Goal: Ask a question: Seek information or help from site administrators or community

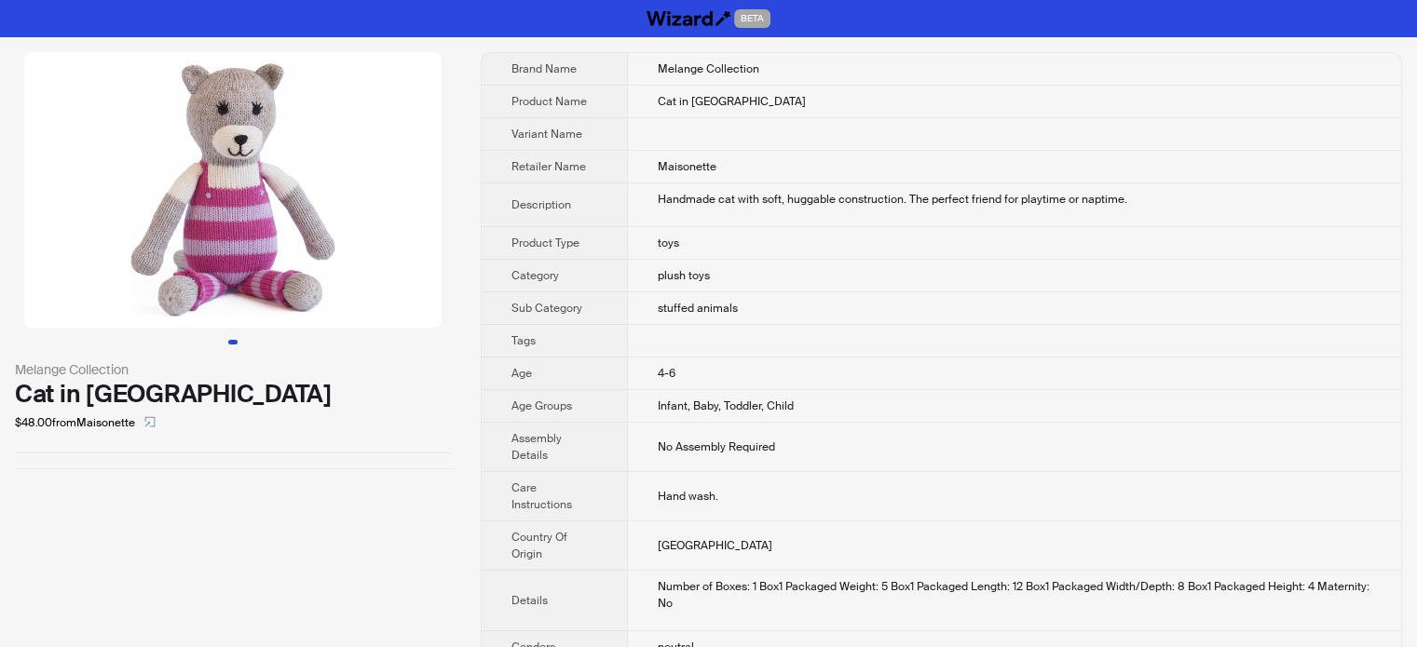
click at [655, 271] on td "plush toys" at bounding box center [1014, 276] width 774 height 33
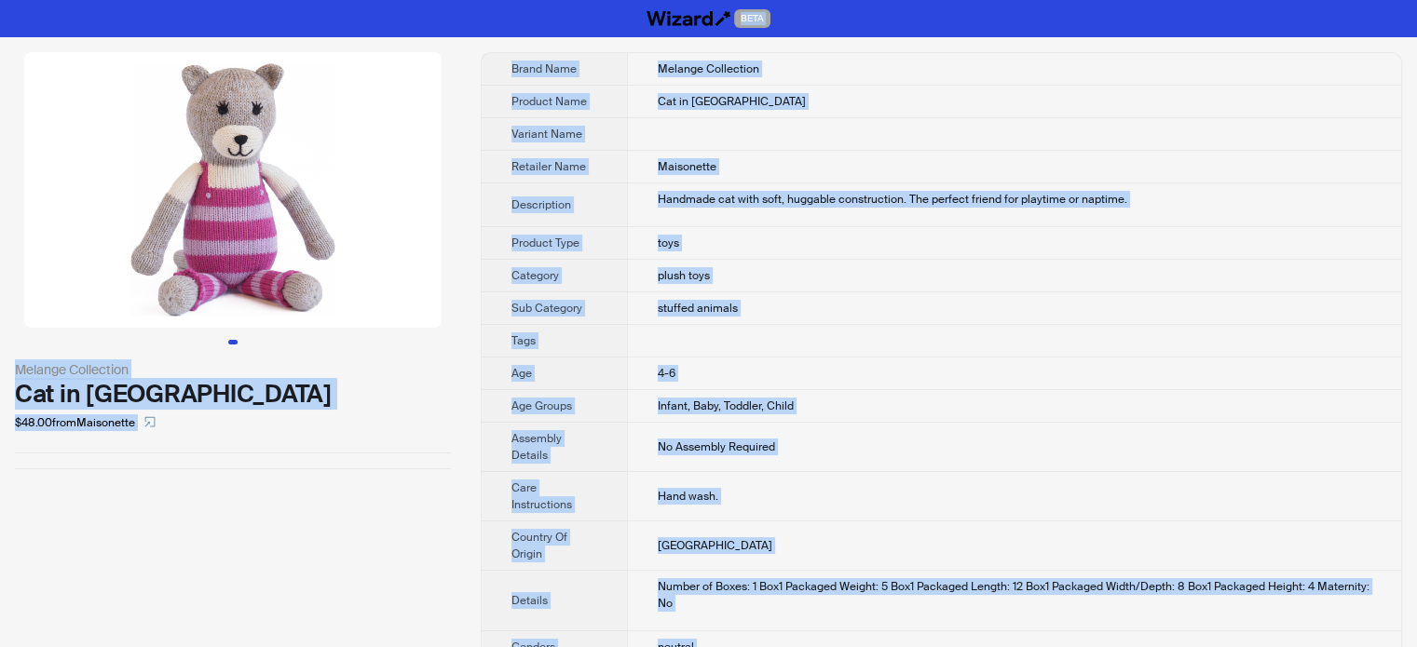
type textarea "**********"
click at [604, 325] on th "Tags" at bounding box center [554, 341] width 145 height 33
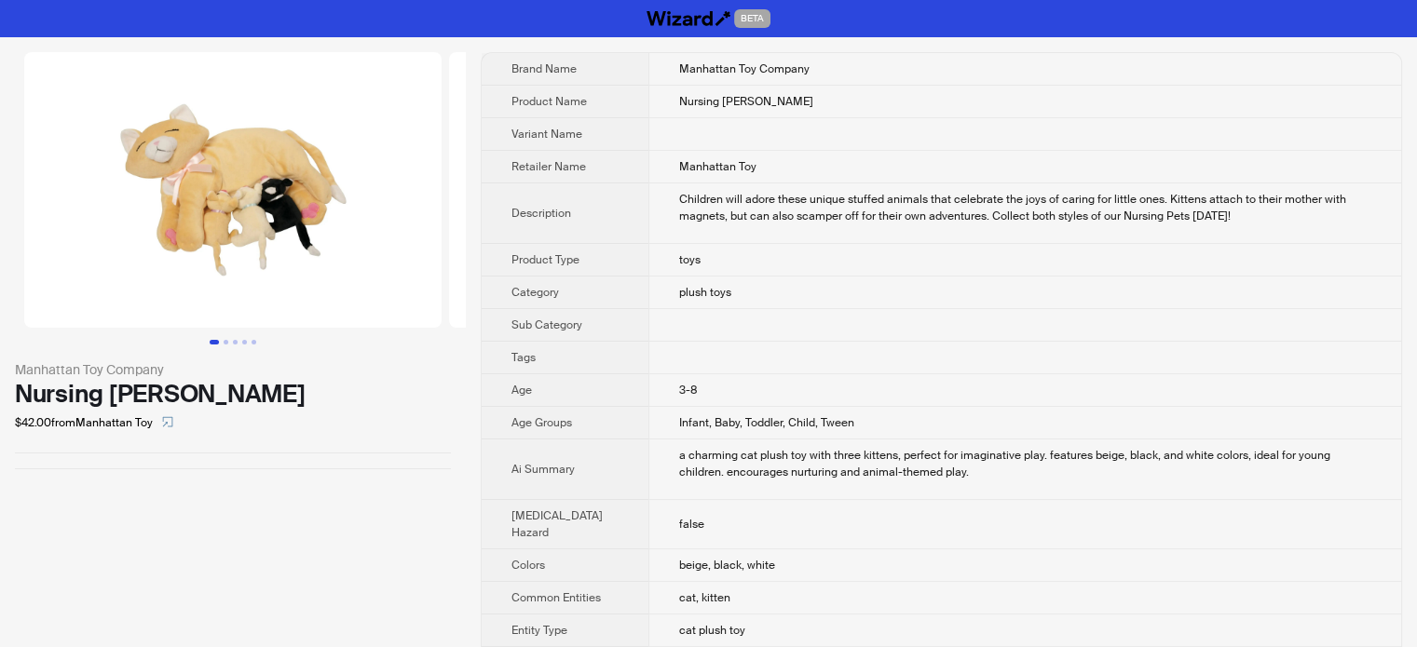
click at [492, 249] on th "Product Type" at bounding box center [565, 260] width 167 height 33
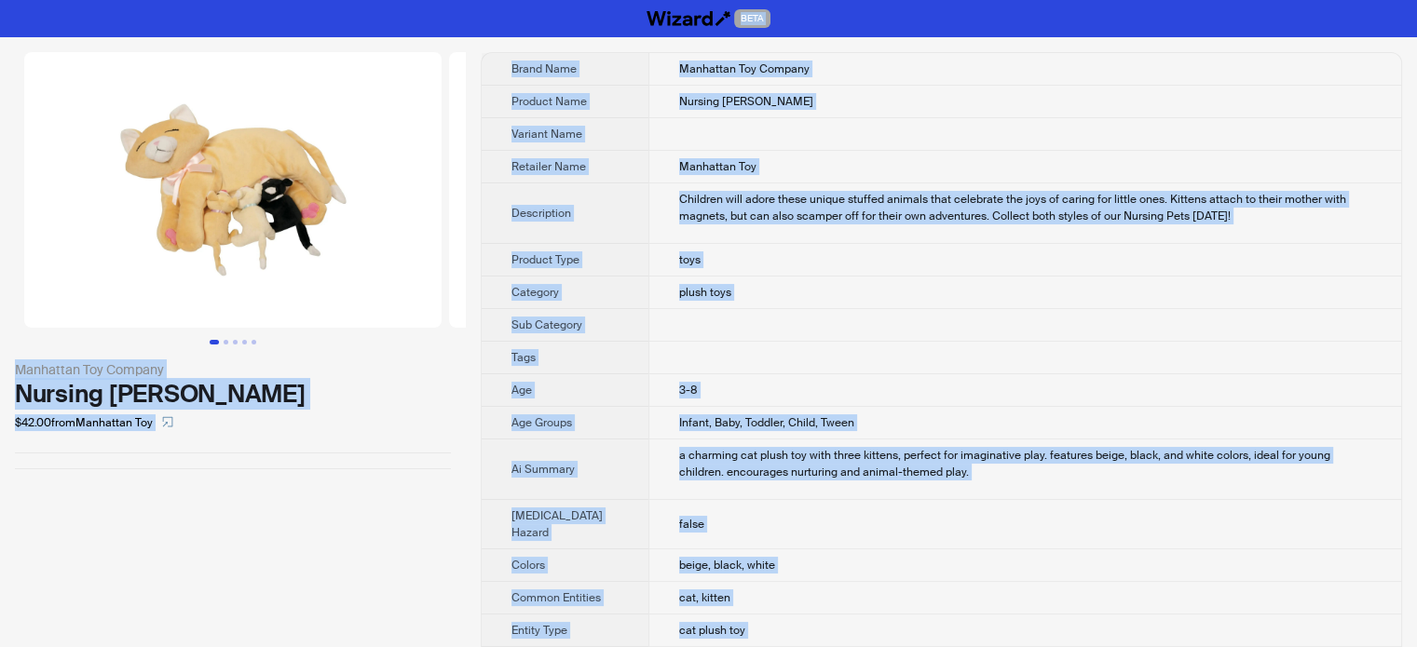
type textarea "**********"
click at [138, 504] on div "Manhattan Toy Company Nursing Nina Cat $42.00 from Manhattan Toy" at bounding box center [233, 616] width 466 height 1159
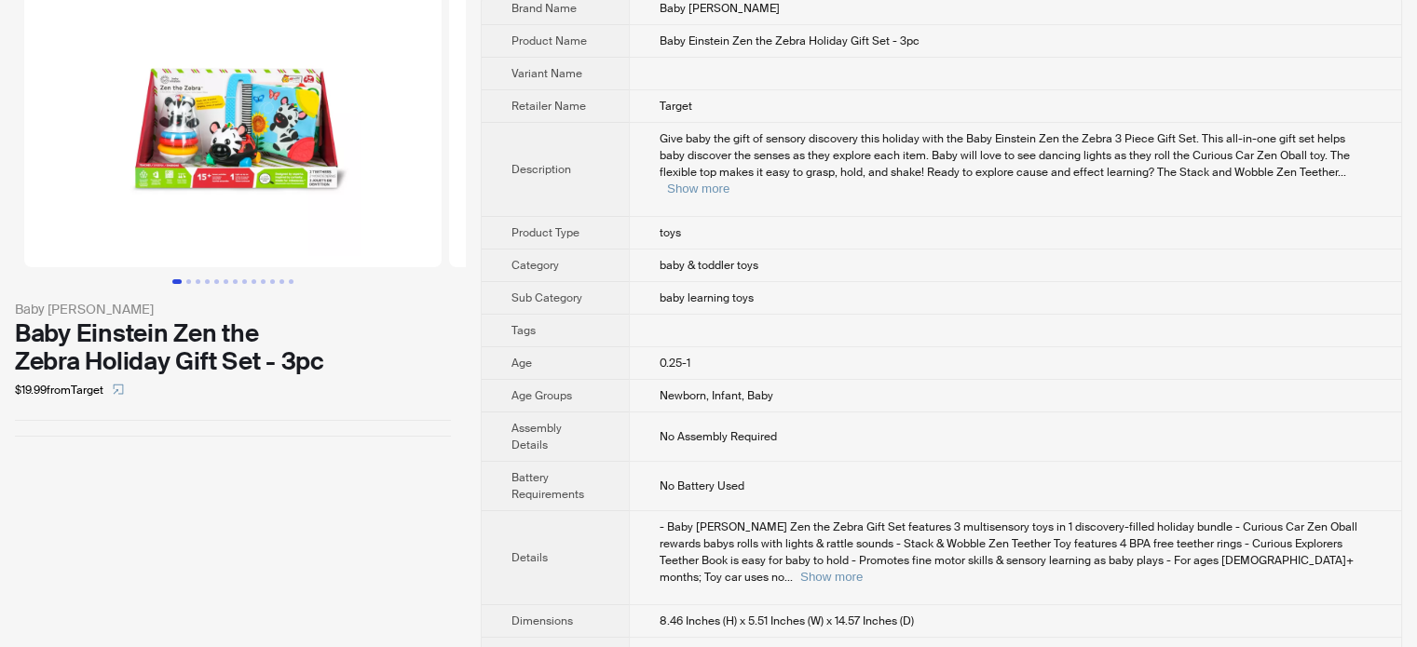
scroll to position [93, 0]
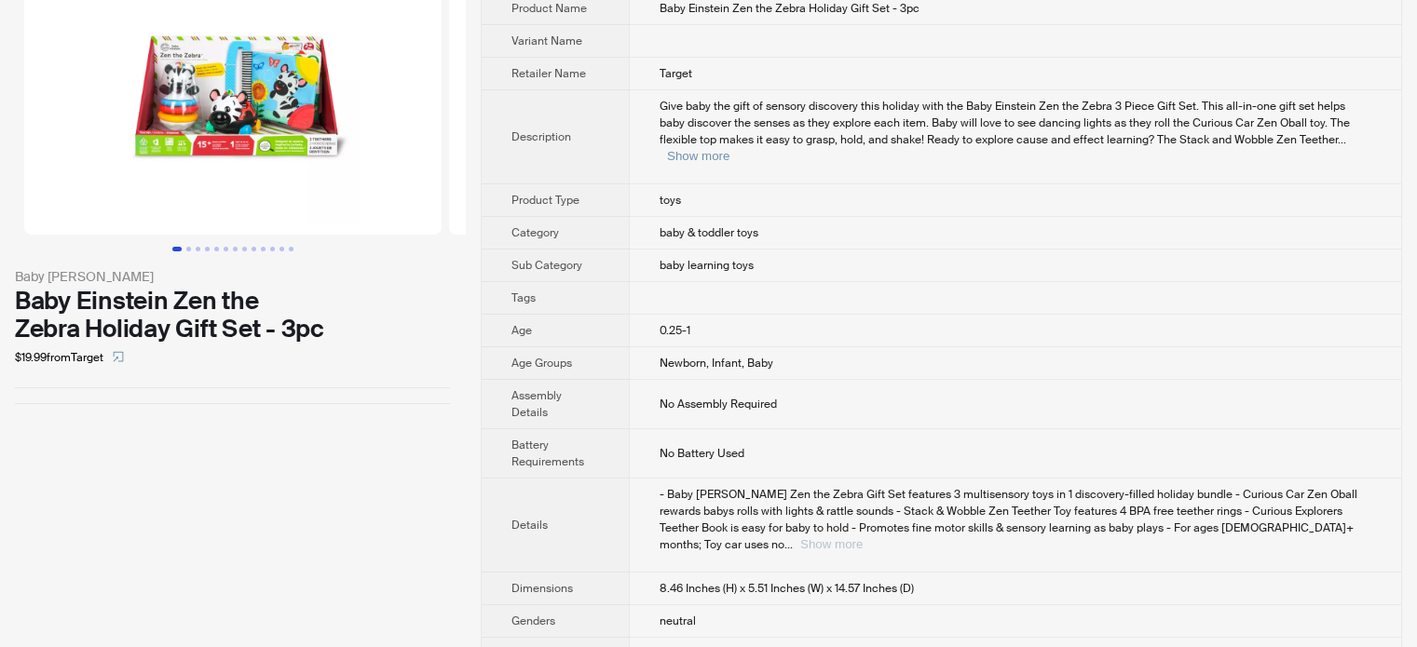
click at [863, 537] on button "Show more" at bounding box center [831, 544] width 62 height 14
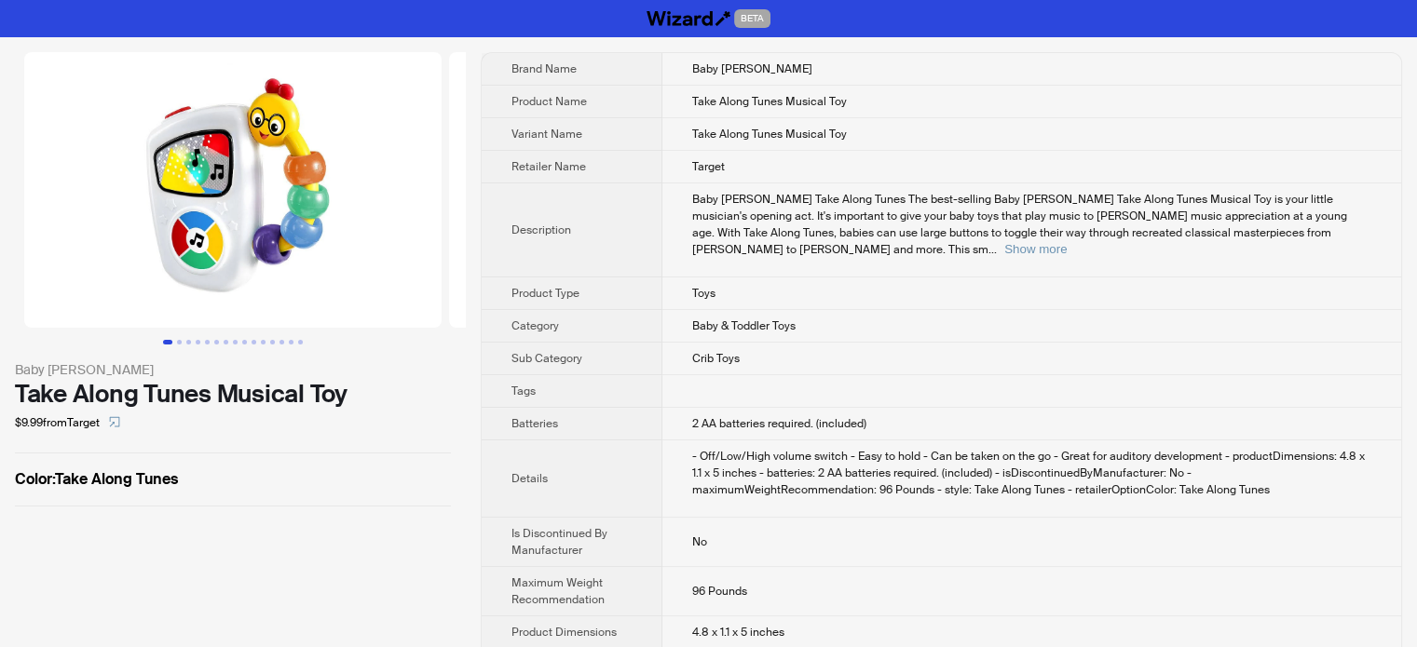
click at [714, 375] on td at bounding box center [1031, 391] width 739 height 33
click at [1067, 242] on button "Show more" at bounding box center [1035, 249] width 62 height 14
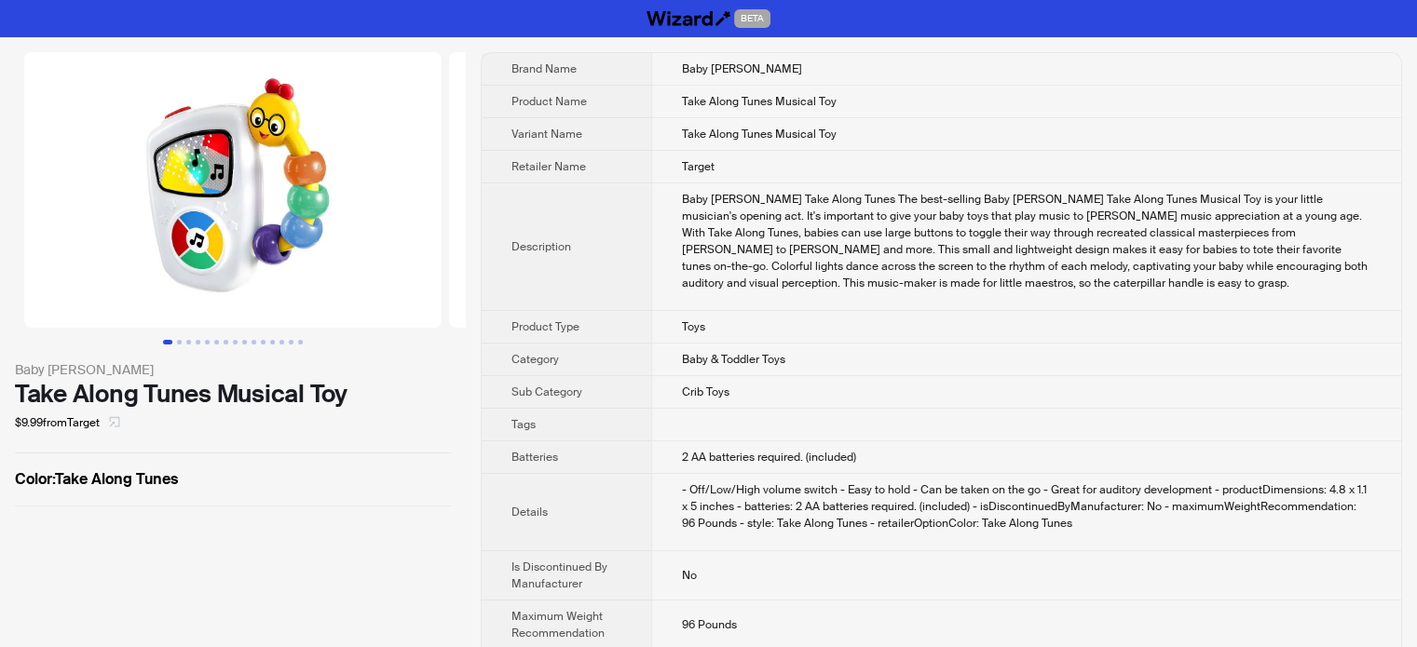
click at [117, 418] on icon "select" at bounding box center [114, 421] width 11 height 11
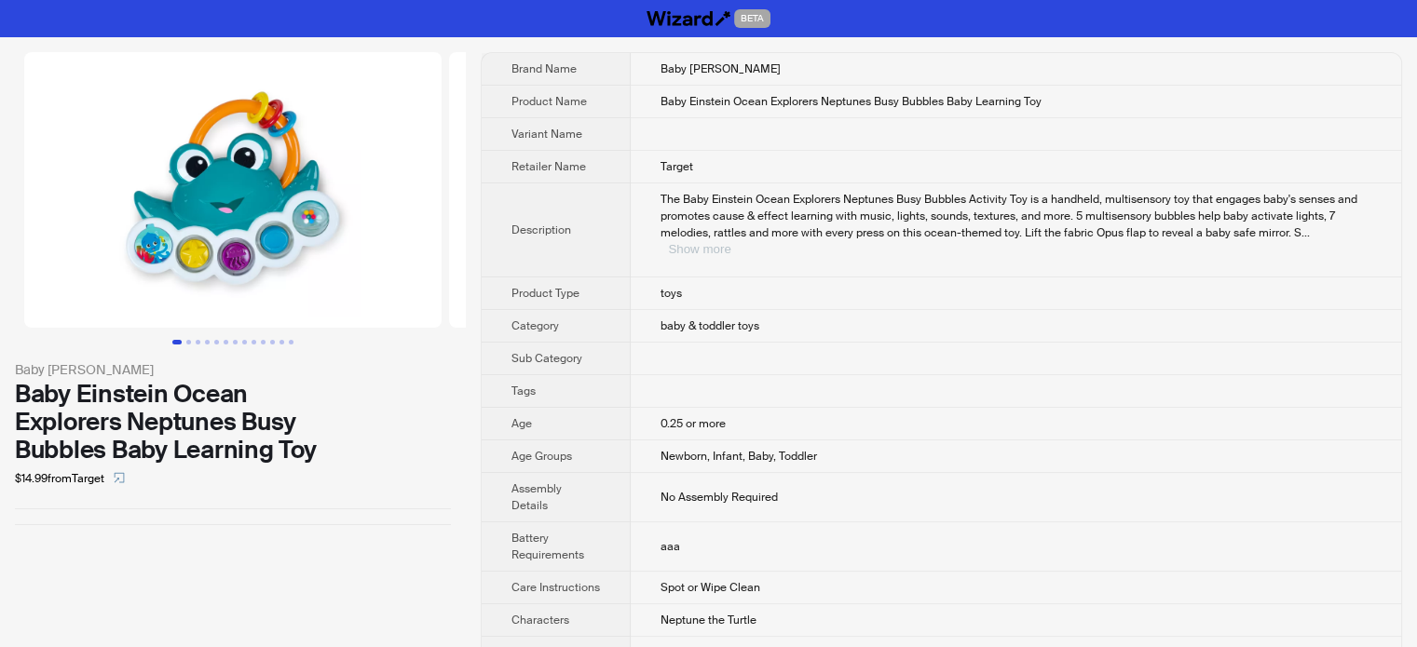
click at [730, 242] on button "Show more" at bounding box center [699, 249] width 62 height 14
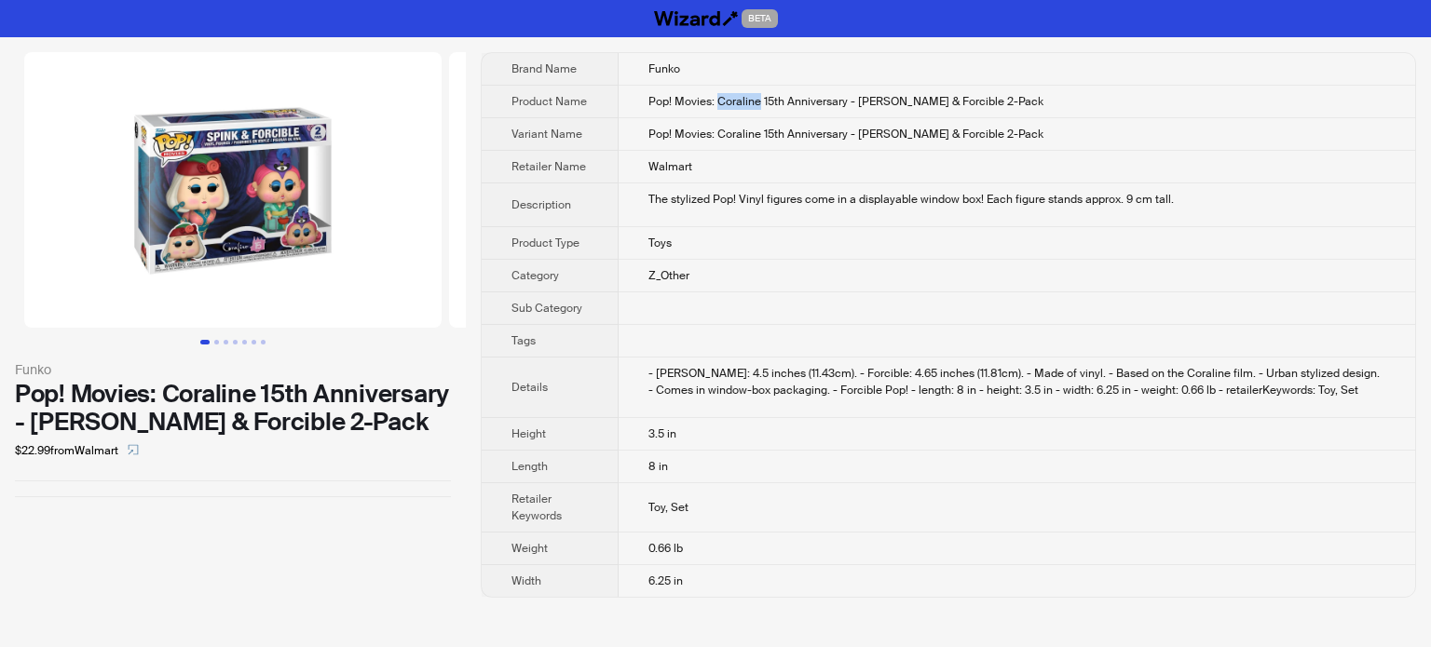
drag, startPoint x: 719, startPoint y: 102, endPoint x: 759, endPoint y: 101, distance: 40.1
type textarea "********"
click at [759, 101] on span "Pop! Movies: Coraline 15th Anniversary - Spink & Forcible 2-Pack" at bounding box center [845, 101] width 395 height 15
click at [656, 120] on td "Pop! Movies: Coraline 15th Anniversary - Spink & Forcible 2-Pack" at bounding box center [1017, 134] width 796 height 33
drag, startPoint x: 718, startPoint y: 99, endPoint x: 762, endPoint y: 102, distance: 43.9
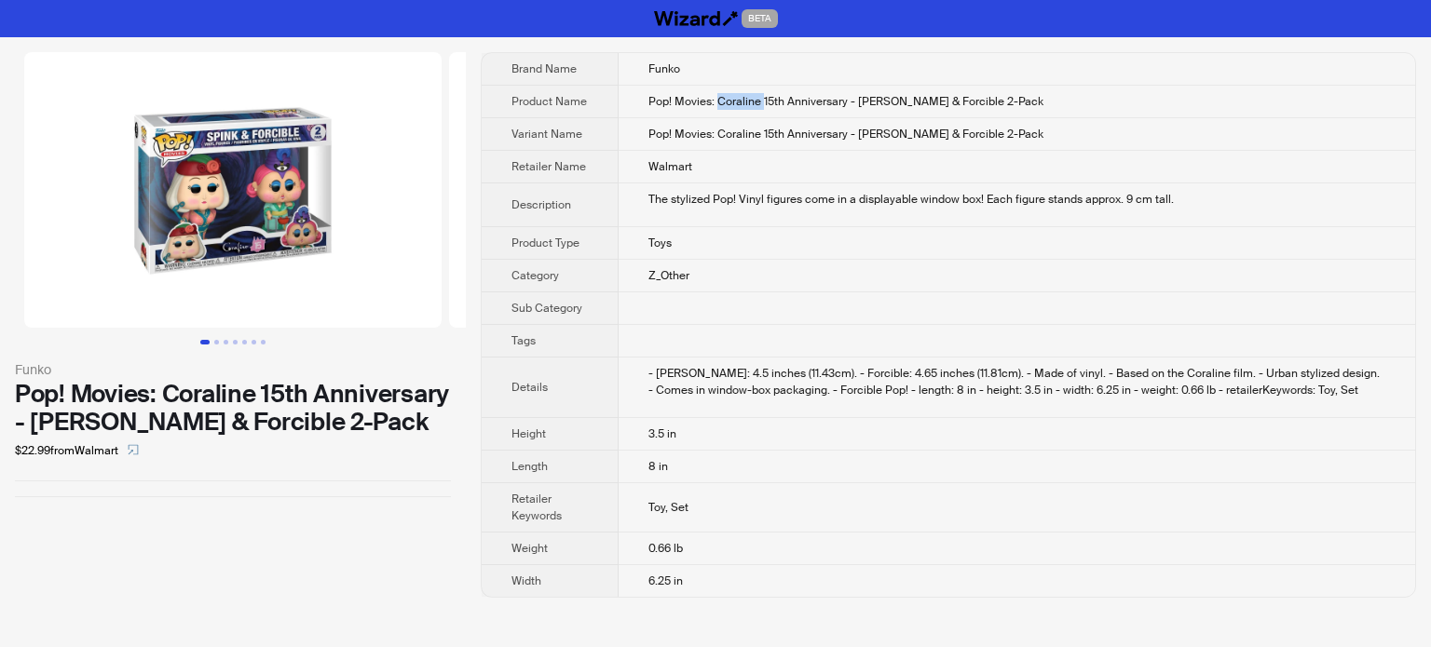
click at [762, 102] on span "Pop! Movies: Coraline 15th Anniversary - Spink & Forcible 2-Pack" at bounding box center [845, 101] width 395 height 15
click at [714, 132] on span "Pop! Movies: Coraline 15th Anniversary - Spink & Forcible 2-Pack" at bounding box center [845, 134] width 395 height 15
click at [844, 227] on td "Toys" at bounding box center [1017, 243] width 796 height 33
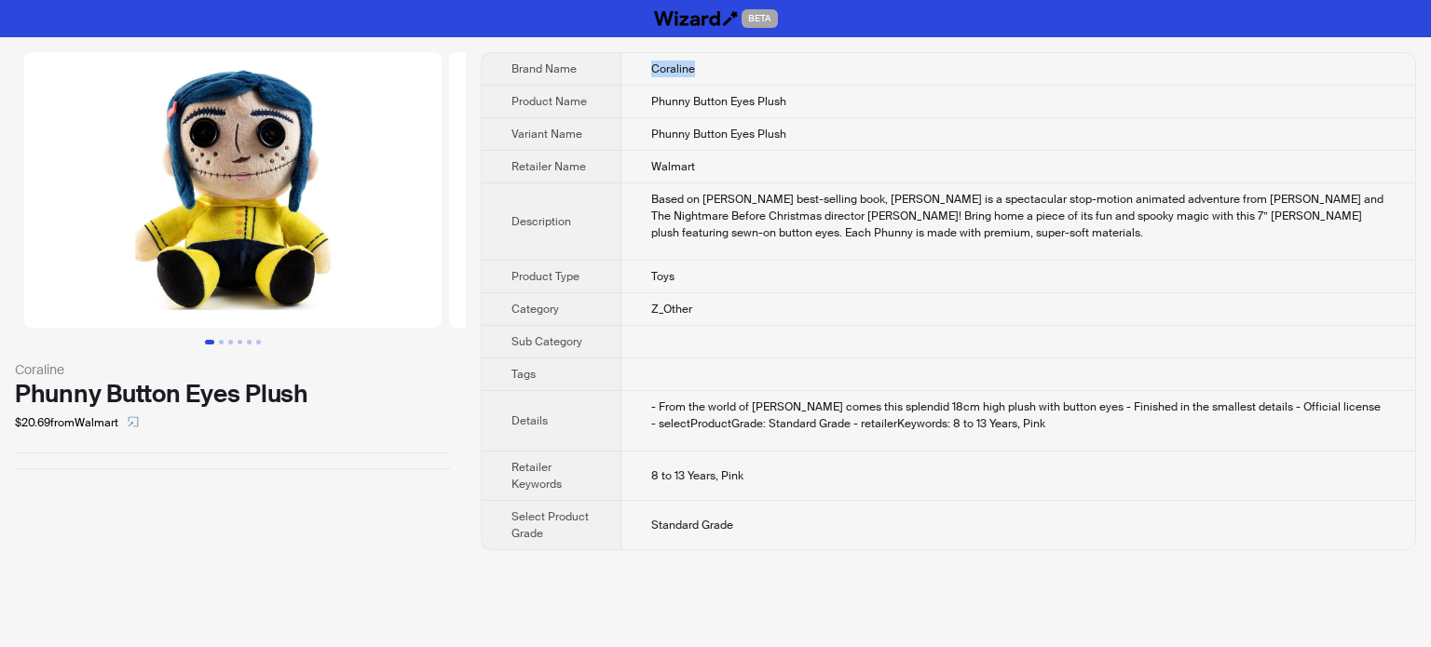
drag, startPoint x: 648, startPoint y: 66, endPoint x: 702, endPoint y: 68, distance: 54.1
type textarea "********"
click at [697, 70] on td "Coraline" at bounding box center [1018, 69] width 795 height 33
click at [667, 91] on td "Phunny Button Eyes Plush" at bounding box center [1018, 102] width 795 height 33
drag, startPoint x: 654, startPoint y: 62, endPoint x: 706, endPoint y: 66, distance: 52.3
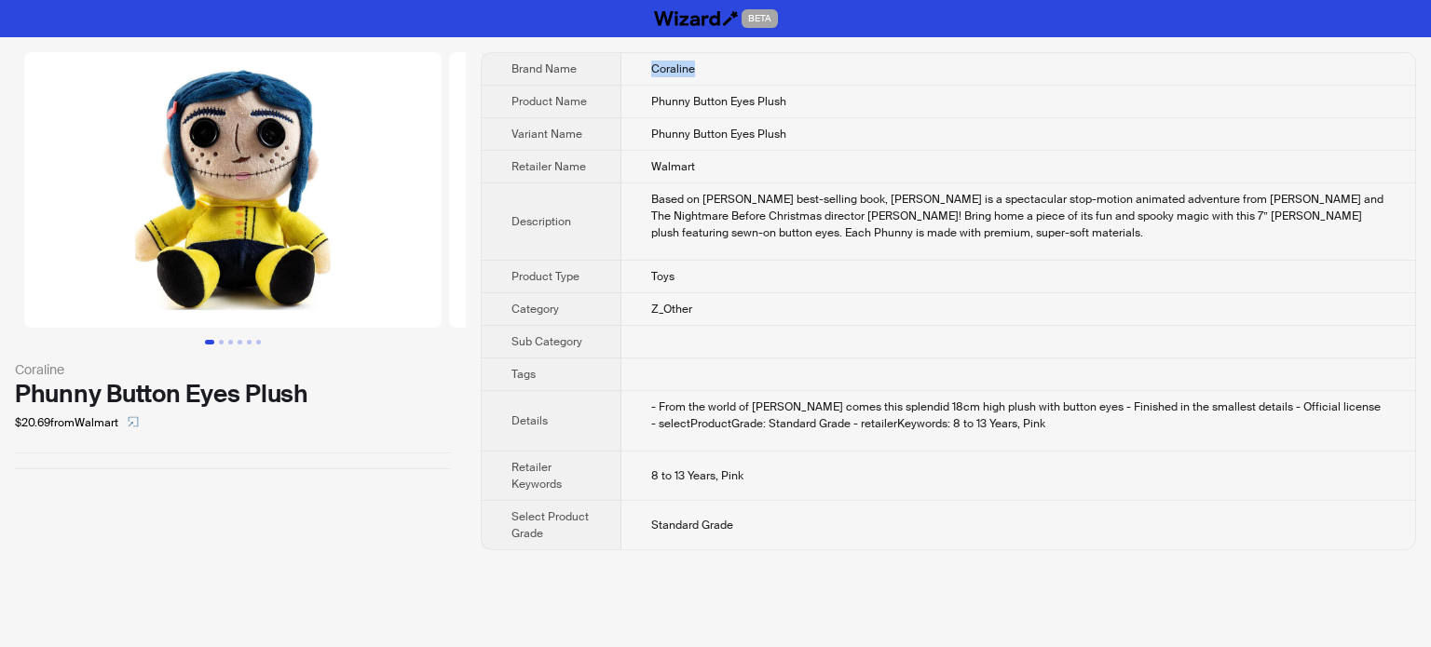
click at [699, 64] on td "Coraline" at bounding box center [1018, 69] width 795 height 33
click at [669, 156] on td "Walmart" at bounding box center [1018, 167] width 795 height 33
drag, startPoint x: 656, startPoint y: 61, endPoint x: 702, endPoint y: 62, distance: 46.6
click at [702, 62] on td "Coraline" at bounding box center [1018, 69] width 795 height 33
click at [679, 107] on span "Phunny Button Eyes Plush" at bounding box center [718, 101] width 135 height 15
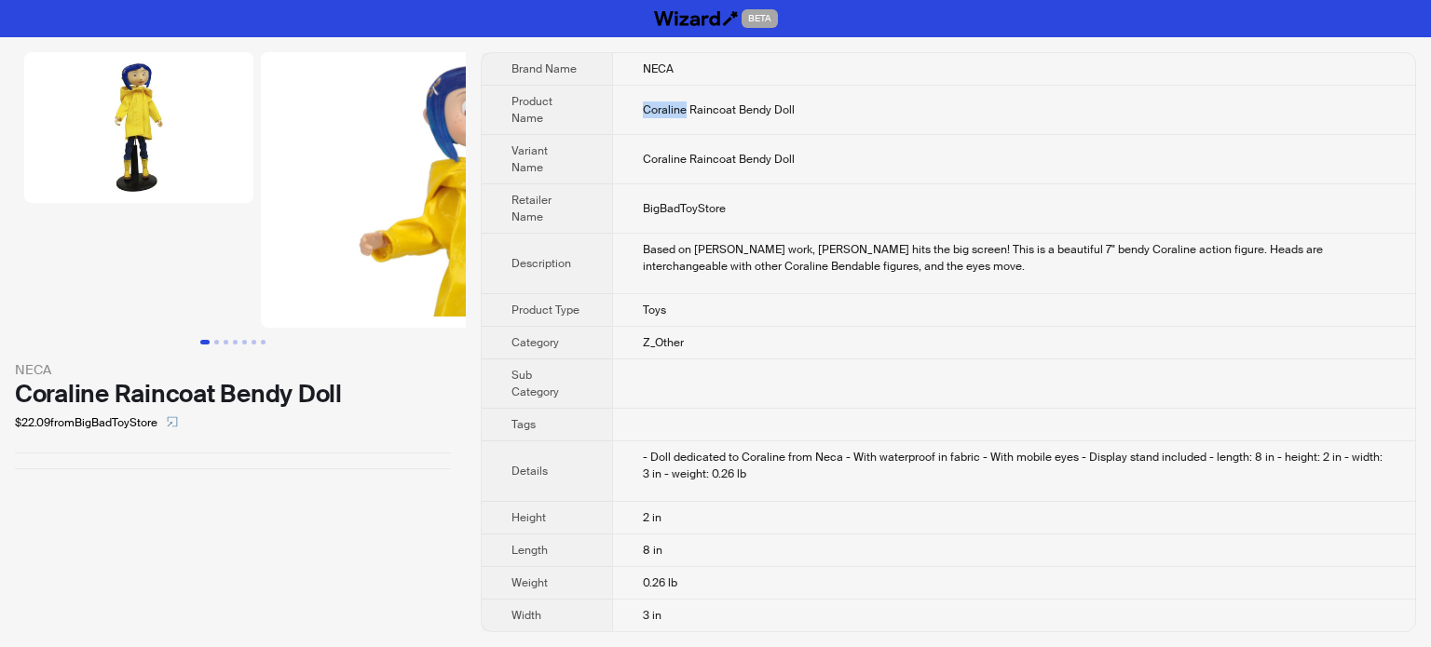
drag, startPoint x: 643, startPoint y: 106, endPoint x: 686, endPoint y: 107, distance: 42.9
type textarea "********"
click at [686, 107] on span "Coraline Raincoat Bendy Doll" at bounding box center [719, 109] width 152 height 15
click at [583, 184] on th "Retailer Name" at bounding box center [547, 208] width 130 height 49
drag, startPoint x: 646, startPoint y: 111, endPoint x: 686, endPoint y: 111, distance: 41.0
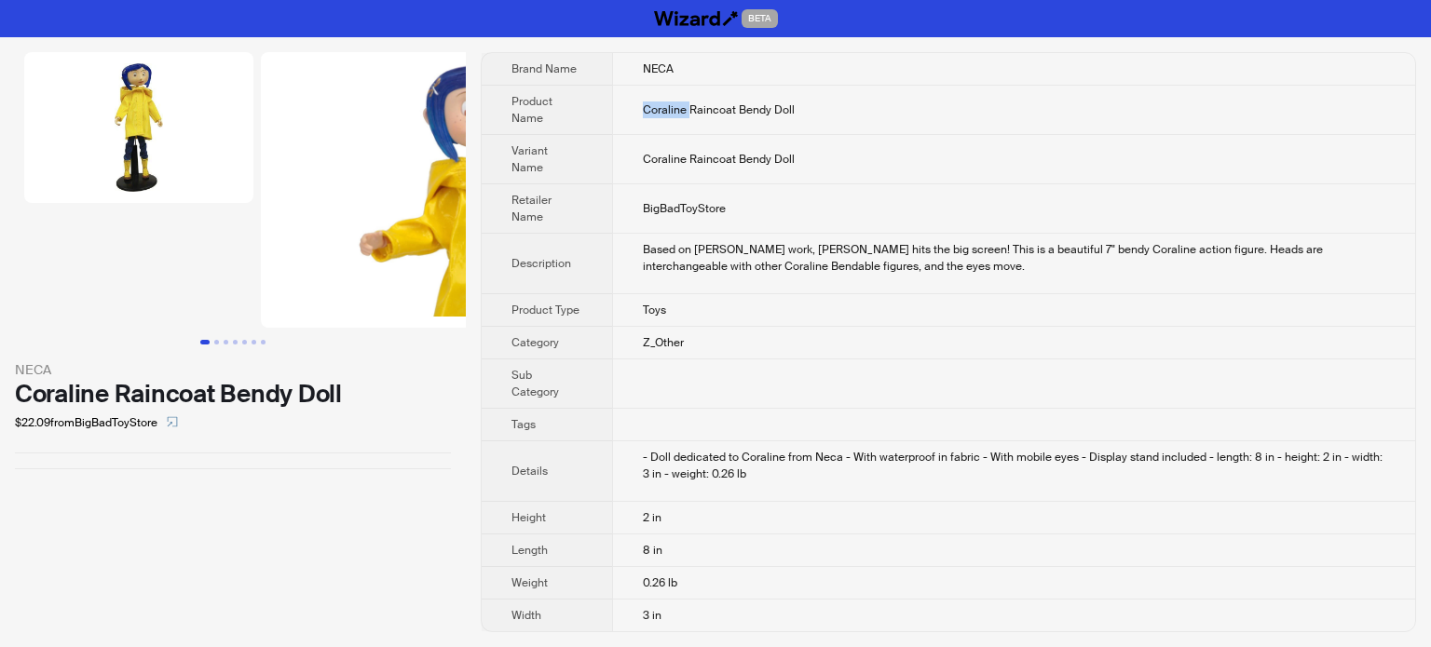
click at [686, 111] on span "Coraline Raincoat Bendy Doll" at bounding box center [719, 109] width 152 height 15
click at [665, 159] on td "Coraline Raincoat Bendy Doll" at bounding box center [1013, 159] width 803 height 49
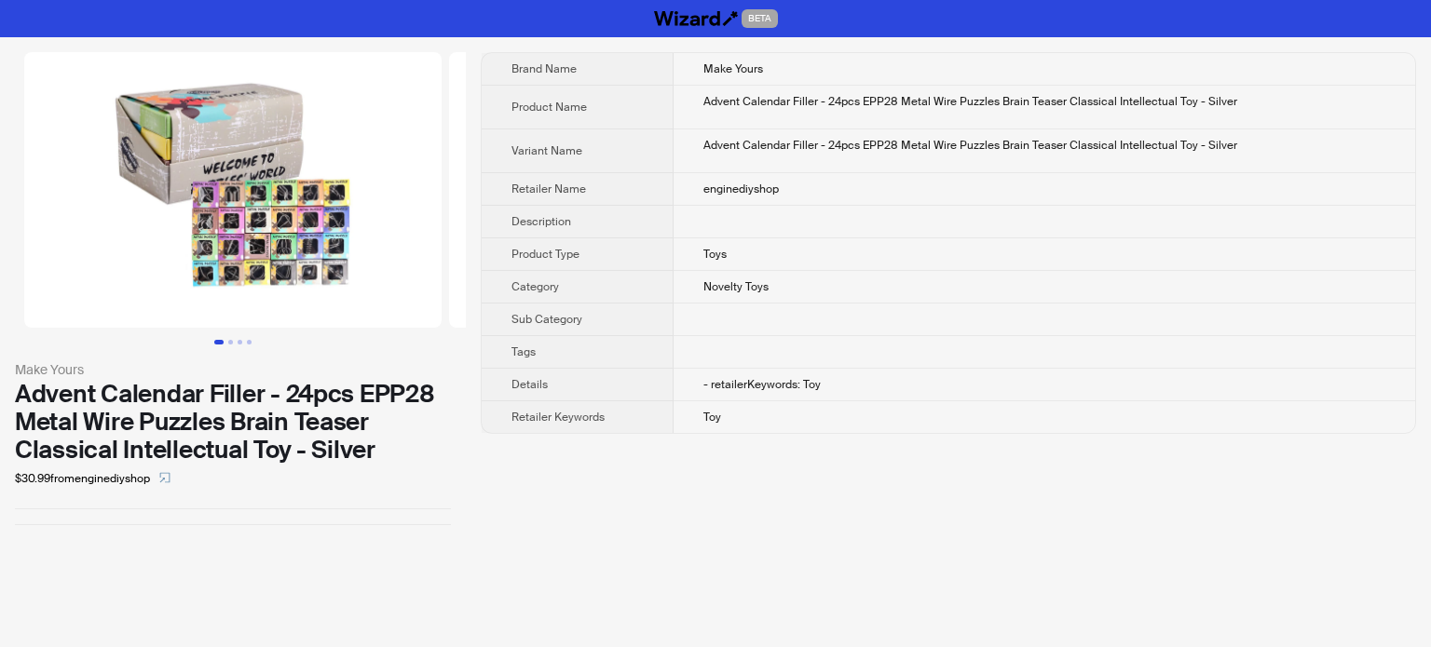
drag, startPoint x: 980, startPoint y: 364, endPoint x: 991, endPoint y: 364, distance: 11.2
click at [980, 364] on td at bounding box center [1043, 352] width 741 height 33
drag, startPoint x: 559, startPoint y: 341, endPoint x: 578, endPoint y: 350, distance: 20.8
click at [557, 339] on th "Tags" at bounding box center [578, 352] width 192 height 33
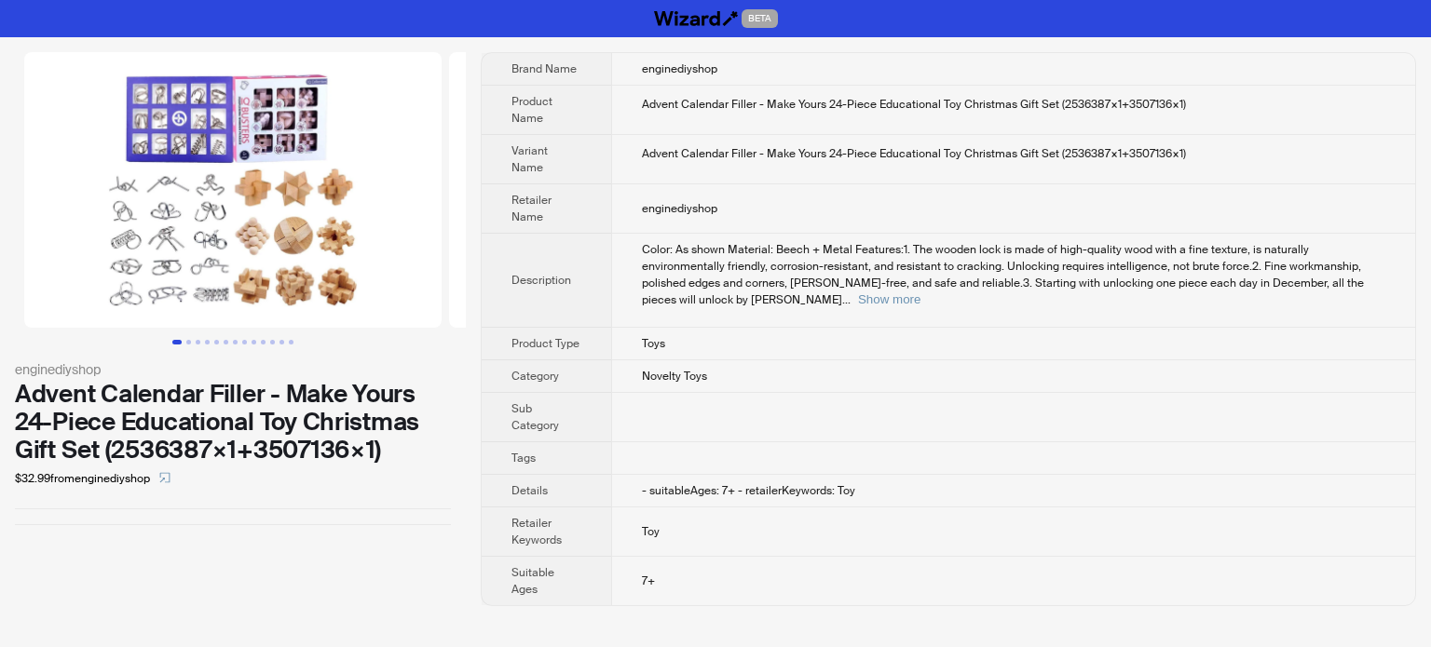
click at [745, 105] on div "Advent Calendar Filler - Make Yours 24-Piece Educational Toy Christmas Gift Set…" at bounding box center [1013, 104] width 743 height 17
drag, startPoint x: 859, startPoint y: 101, endPoint x: 872, endPoint y: 102, distance: 13.1
click at [872, 102] on div "Advent Calendar Filler - Make Yours 24-Piece Educational Toy Christmas Gift Set…" at bounding box center [1013, 104] width 743 height 17
click at [836, 156] on div "Advent Calendar Filler - Make Yours 24-Piece Educational Toy Christmas Gift Set…" at bounding box center [1013, 153] width 743 height 17
drag, startPoint x: 639, startPoint y: 532, endPoint x: 656, endPoint y: 534, distance: 16.9
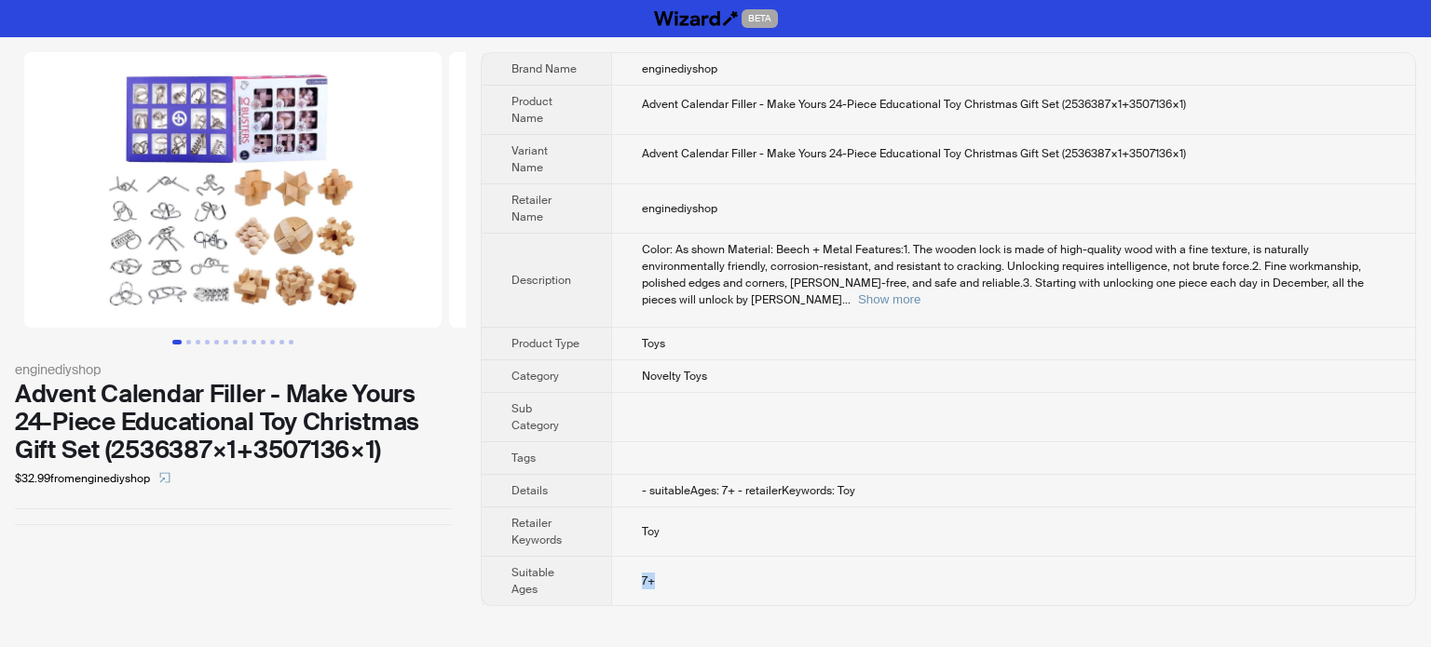
type textarea "**"
click at [656, 557] on td "7+" at bounding box center [1013, 581] width 804 height 49
click at [738, 508] on td "Toy" at bounding box center [1013, 532] width 804 height 49
drag, startPoint x: 641, startPoint y: 535, endPoint x: 656, endPoint y: 536, distance: 14.9
click at [656, 557] on td "7+" at bounding box center [1013, 581] width 804 height 49
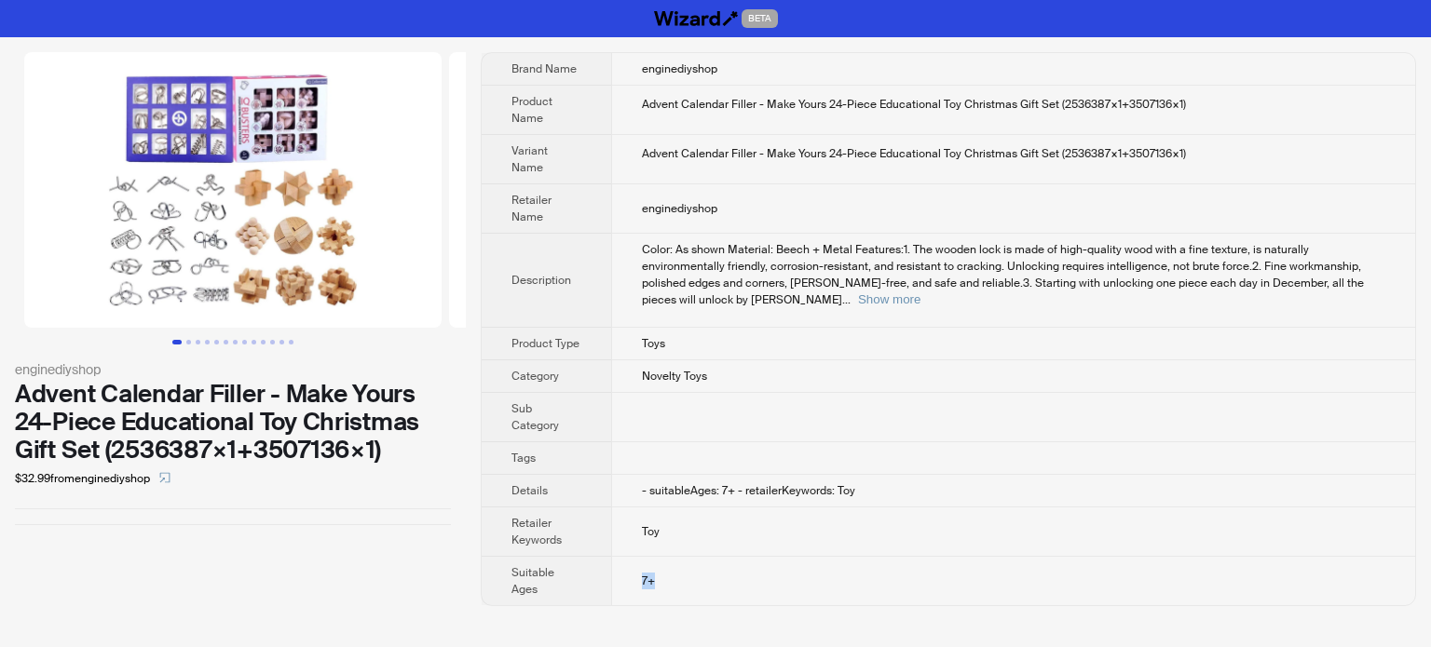
click at [653, 557] on td "7+" at bounding box center [1013, 581] width 804 height 49
drag, startPoint x: 635, startPoint y: 543, endPoint x: 661, endPoint y: 536, distance: 27.1
click at [661, 557] on td "7+" at bounding box center [1013, 581] width 804 height 49
click at [629, 580] on div "BETA enginediyshop Advent Calendar Filler - Make Yours 24-Piece Educational Toy…" at bounding box center [715, 323] width 1431 height 647
click at [615, 442] on td at bounding box center [1013, 458] width 804 height 33
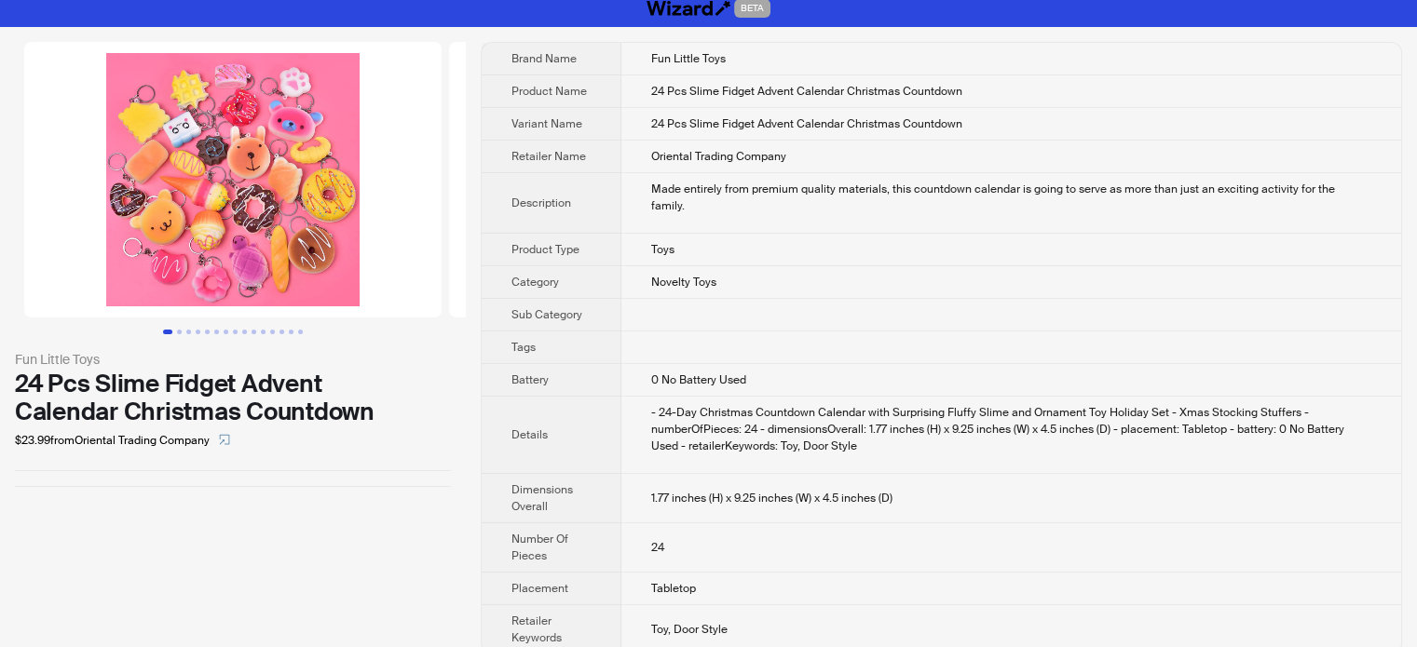
scroll to position [12, 0]
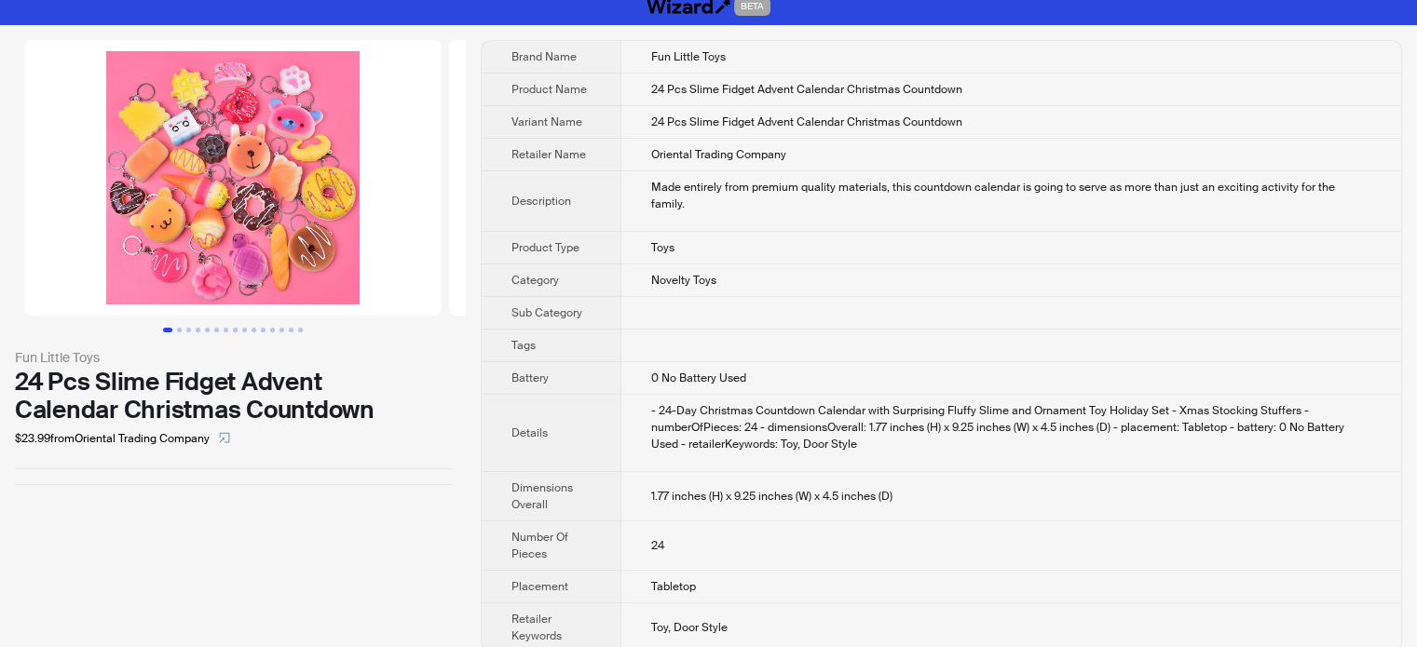
drag, startPoint x: 662, startPoint y: 322, endPoint x: 679, endPoint y: 341, distance: 25.1
click at [661, 330] on td at bounding box center [1011, 346] width 780 height 33
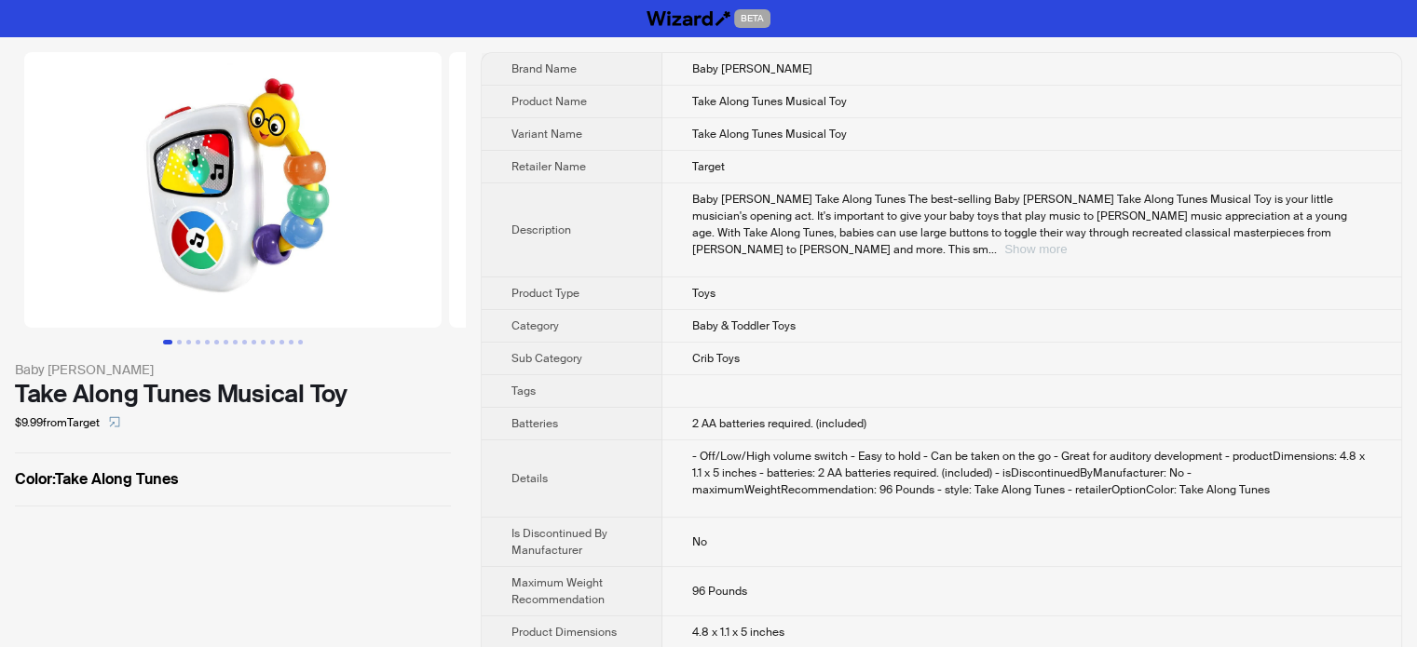
click at [1067, 242] on button "Show more" at bounding box center [1035, 249] width 62 height 14
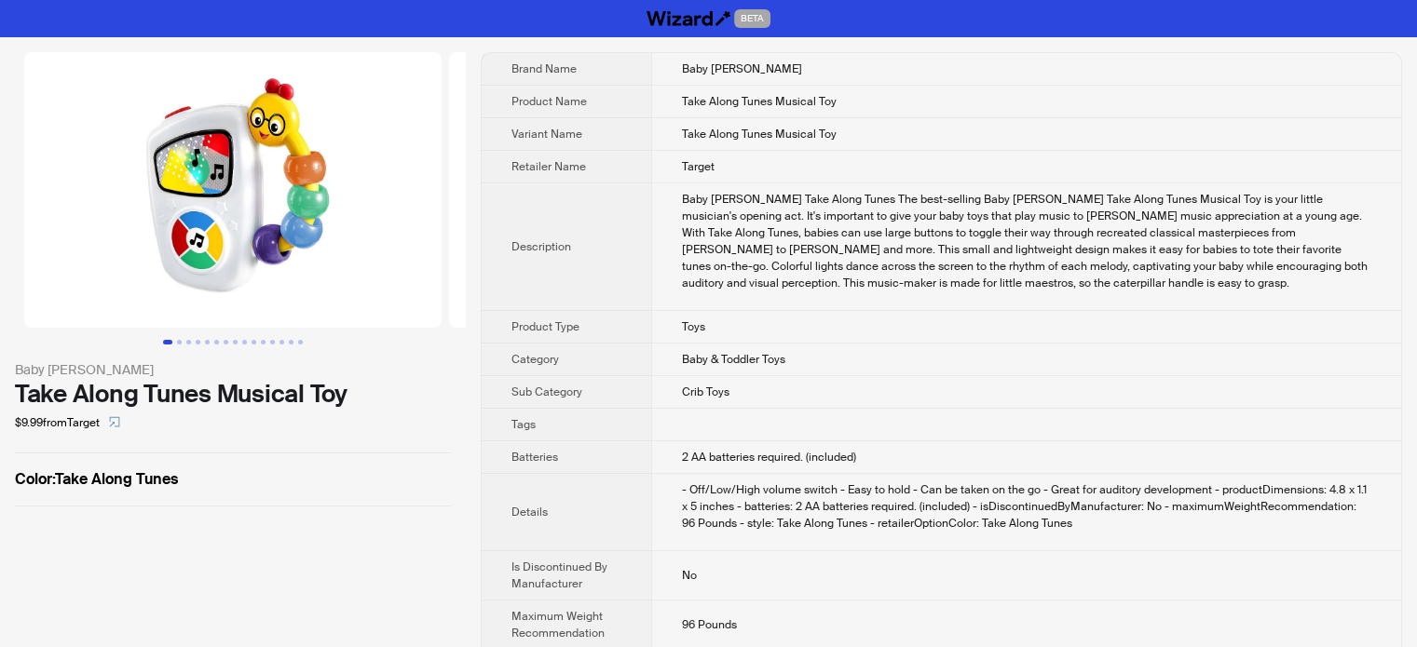
click at [660, 368] on td "Baby & Toddler Toys" at bounding box center [1026, 360] width 750 height 33
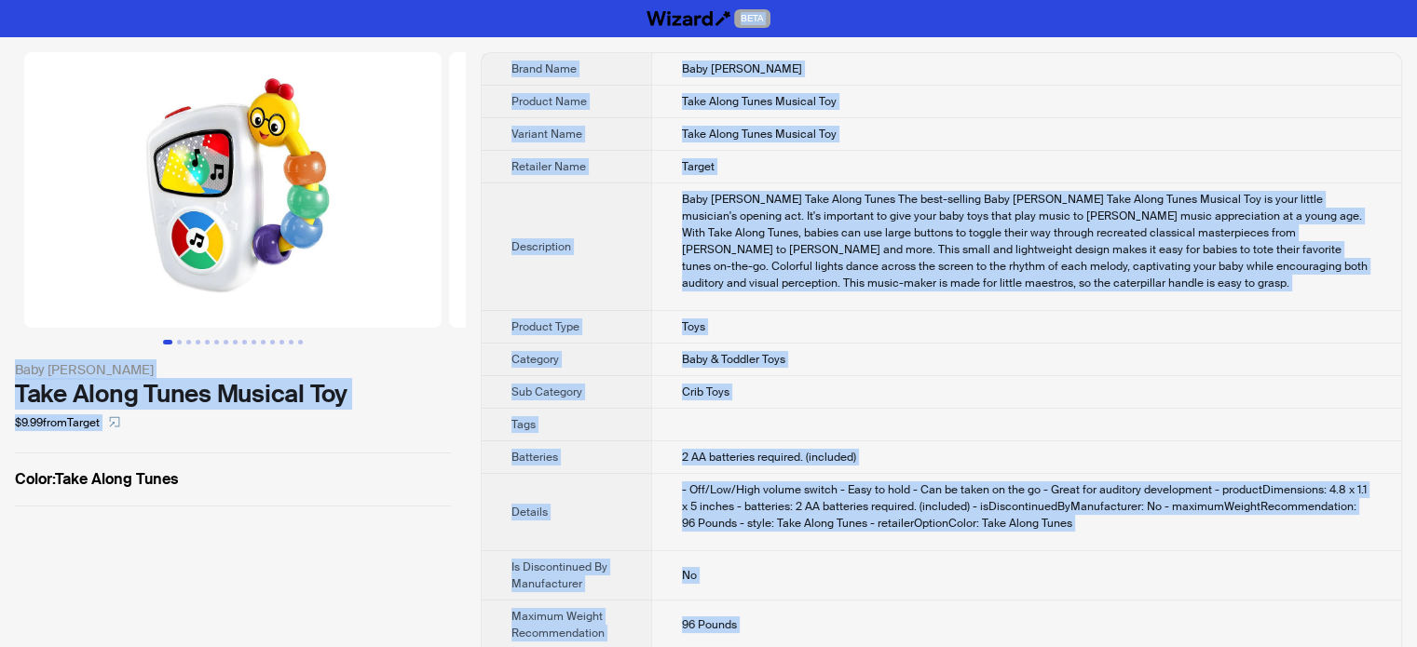
type textarea "**********"
click at [784, 300] on td "Baby Einstein Take Along Tunes The best-selling Baby Einstein Take Along Tunes …" at bounding box center [1026, 248] width 750 height 128
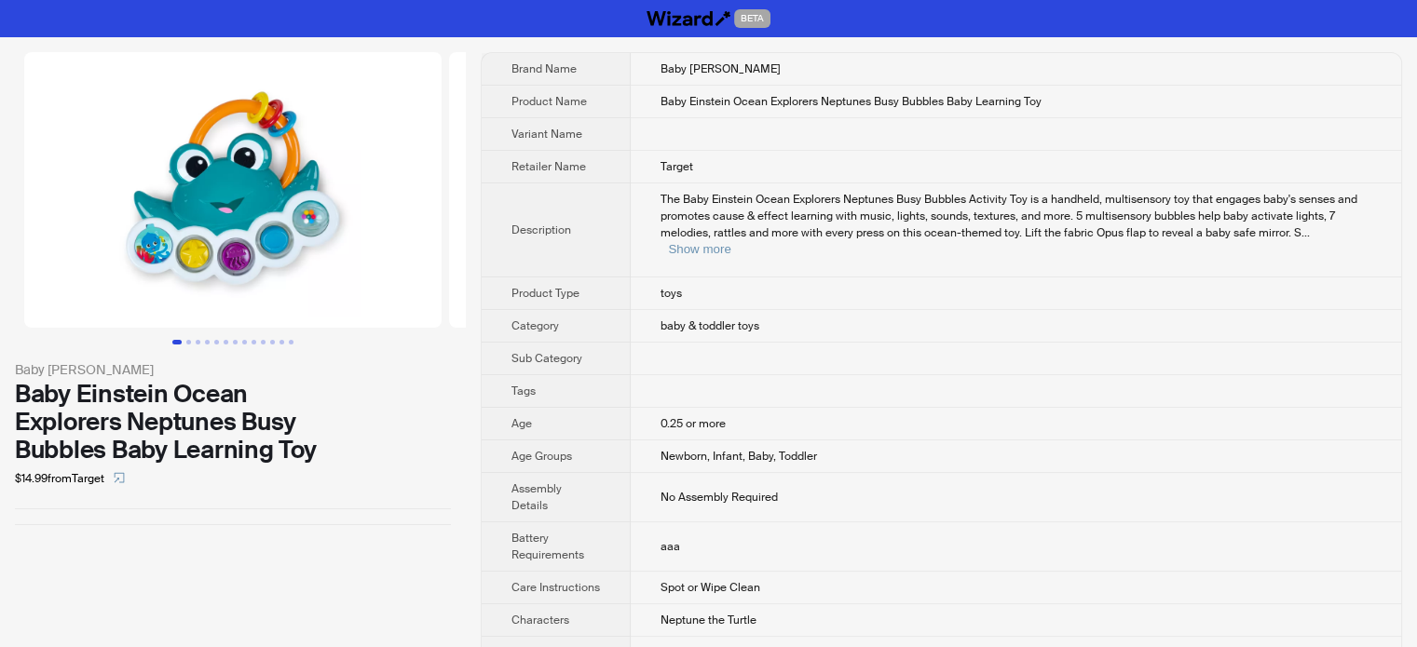
click at [782, 375] on td at bounding box center [1016, 391] width 770 height 33
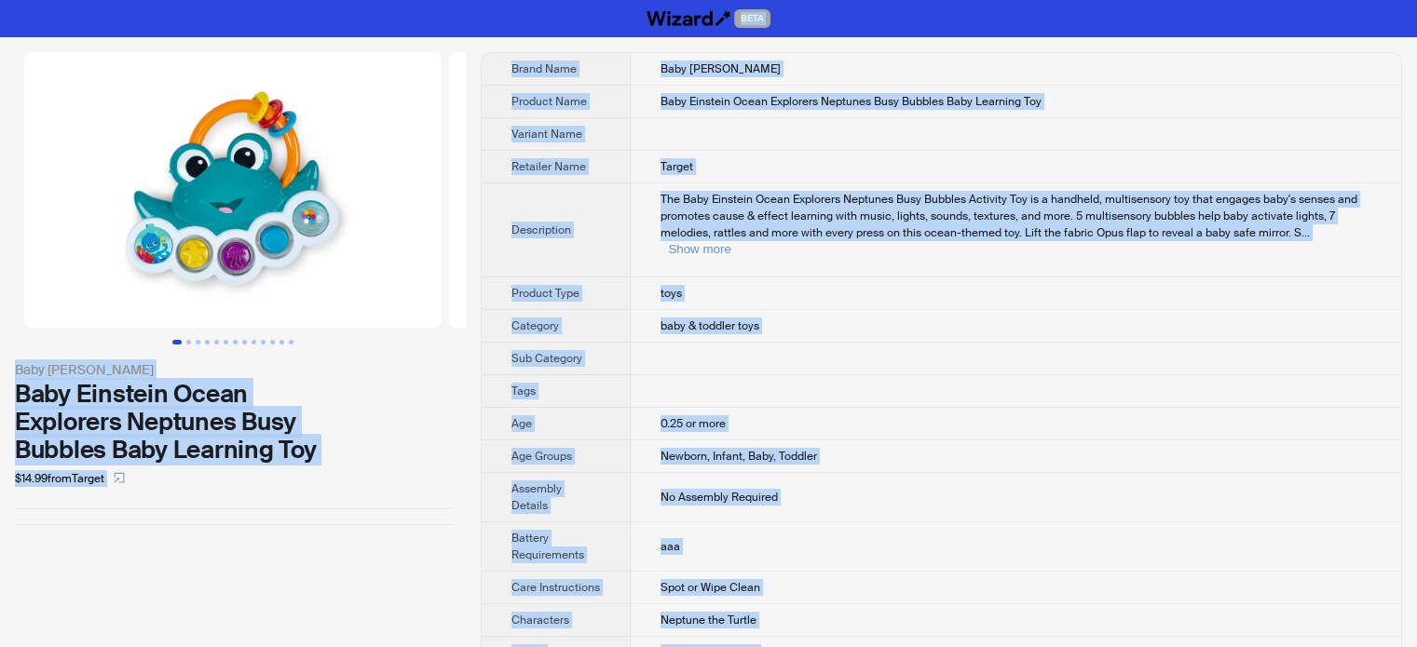
type textarea "**********"
click at [763, 192] on span "The Baby Einstein Ocean Explorers Neptunes Busy Bubbles Activity Toy is a handh…" at bounding box center [1008, 216] width 697 height 48
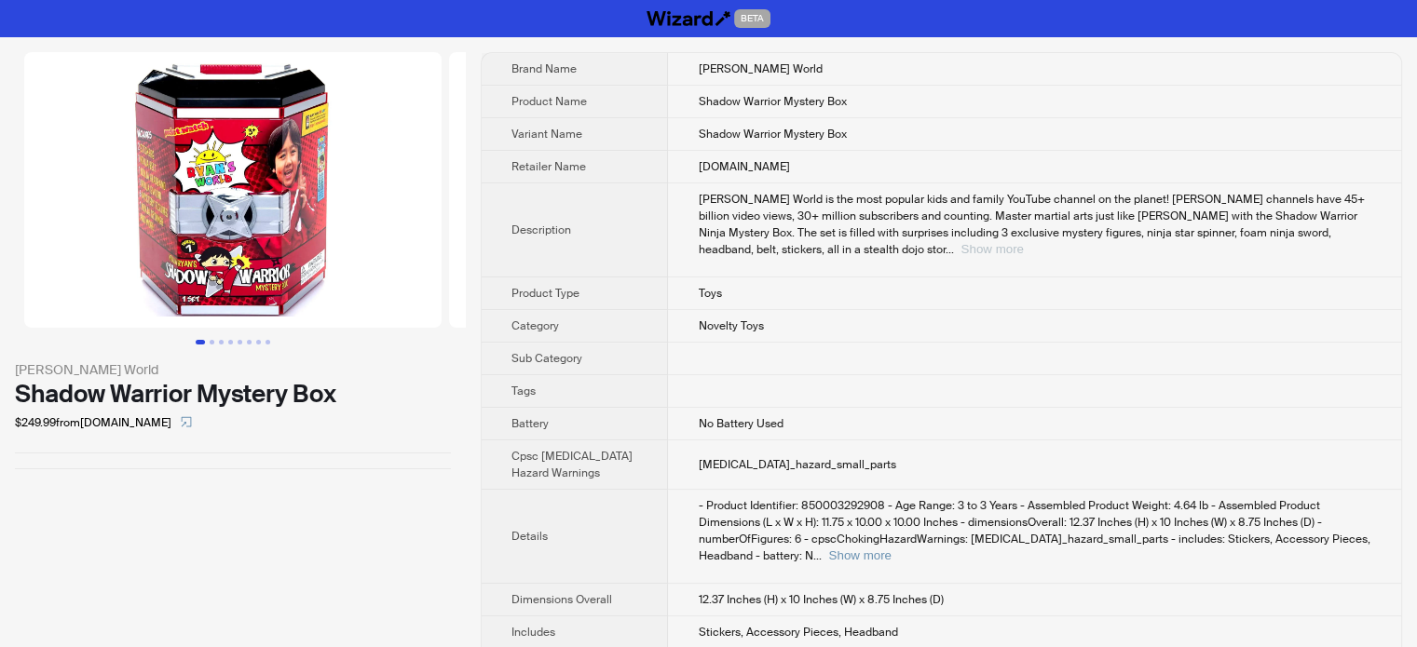
click at [1023, 242] on button "Show more" at bounding box center [991, 249] width 62 height 14
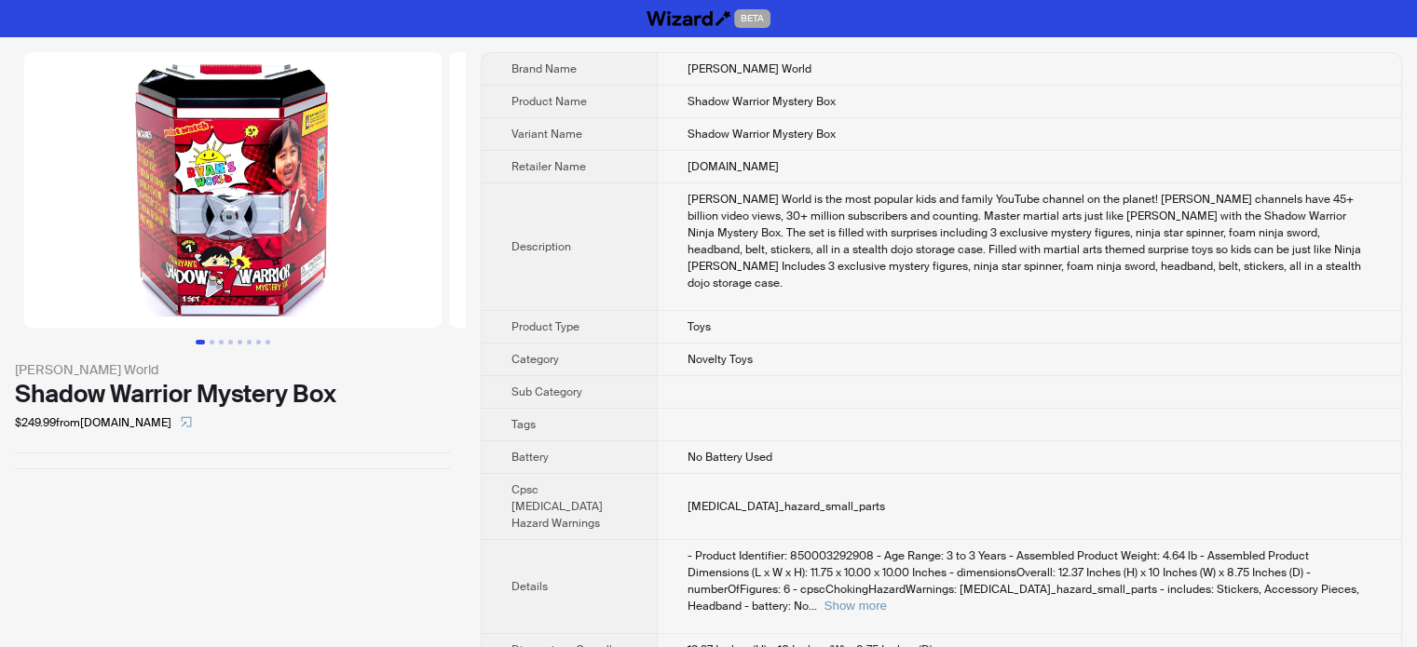
click at [916, 558] on span "- Product Identifier: 850003292908 - Age Range: 3 to 3 Years - Assembled Produc…" at bounding box center [1023, 581] width 672 height 65
drag, startPoint x: 916, startPoint y: 532, endPoint x: 976, endPoint y: 535, distance: 60.6
type textarea "**********"
click at [976, 549] on span "- Product Identifier: 850003292908 - Age Range: 3 to 3 Years - Assembled Produc…" at bounding box center [1023, 581] width 672 height 65
click at [894, 570] on span "- Product Identifier: 850003292908 - Age Range: 3 to 3 Years - Assembled Produc…" at bounding box center [1023, 581] width 672 height 65
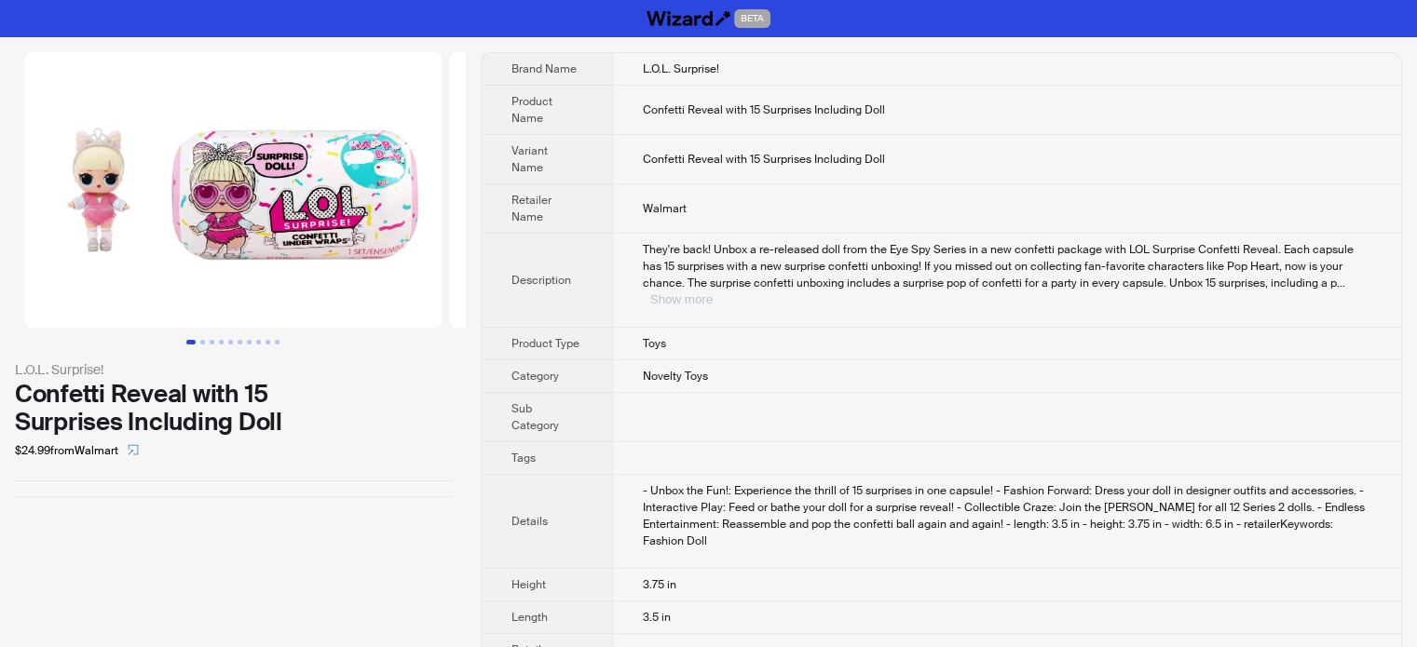
click at [713, 292] on button "Show more" at bounding box center [681, 299] width 62 height 14
